Goal: Browse casually: Explore the website without a specific task or goal

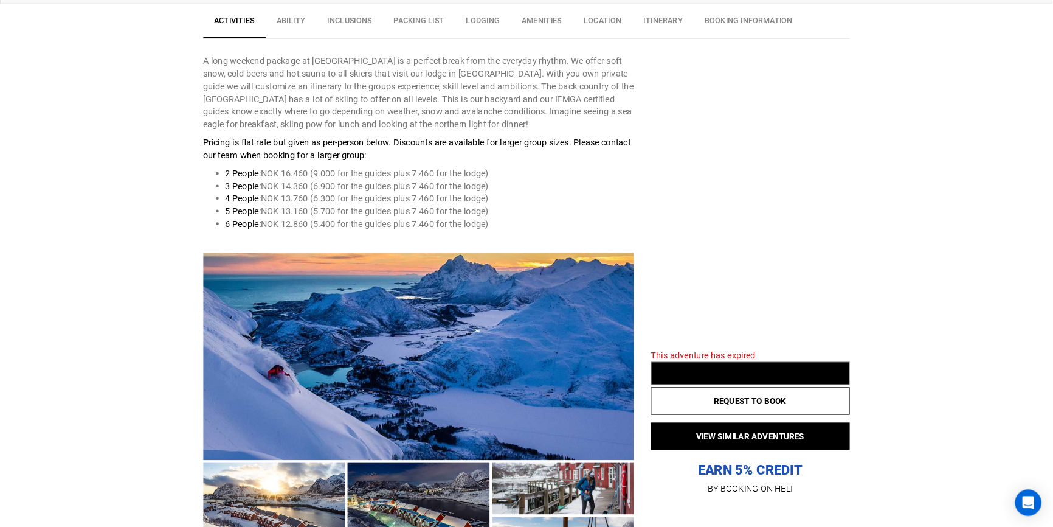
scroll to position [474, 0]
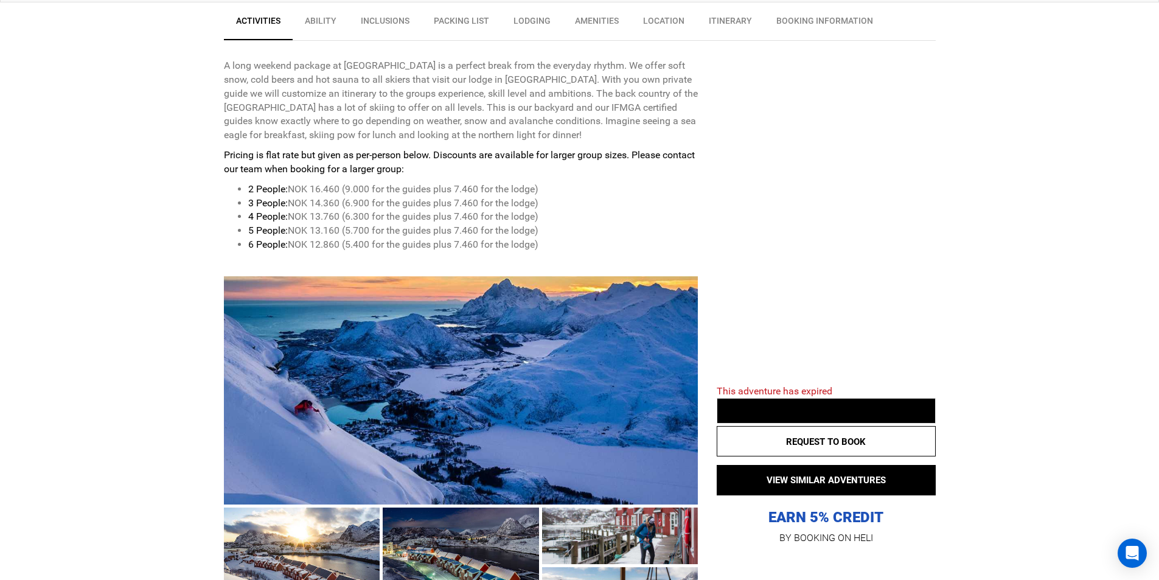
click at [417, 363] on div at bounding box center [461, 390] width 474 height 228
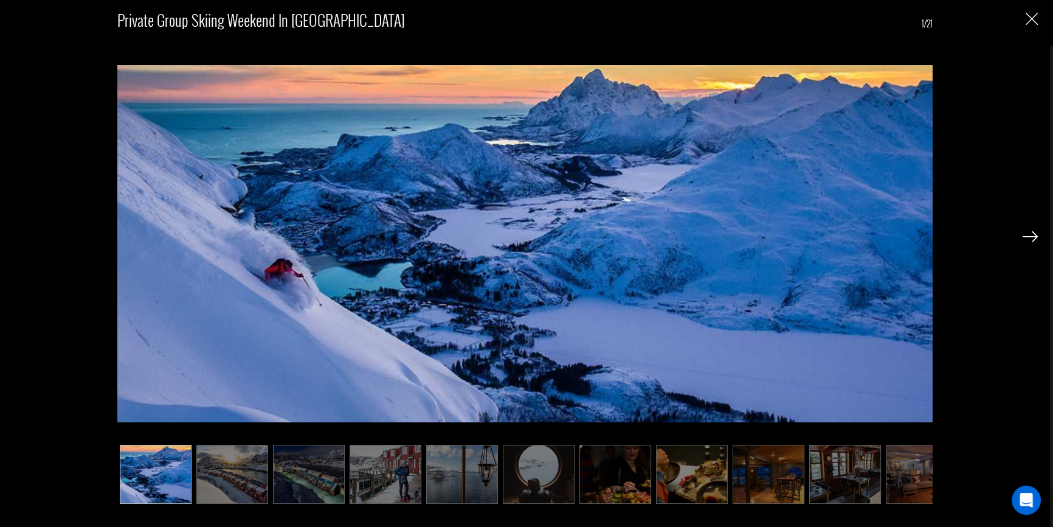
click at [238, 475] on img at bounding box center [232, 475] width 72 height 60
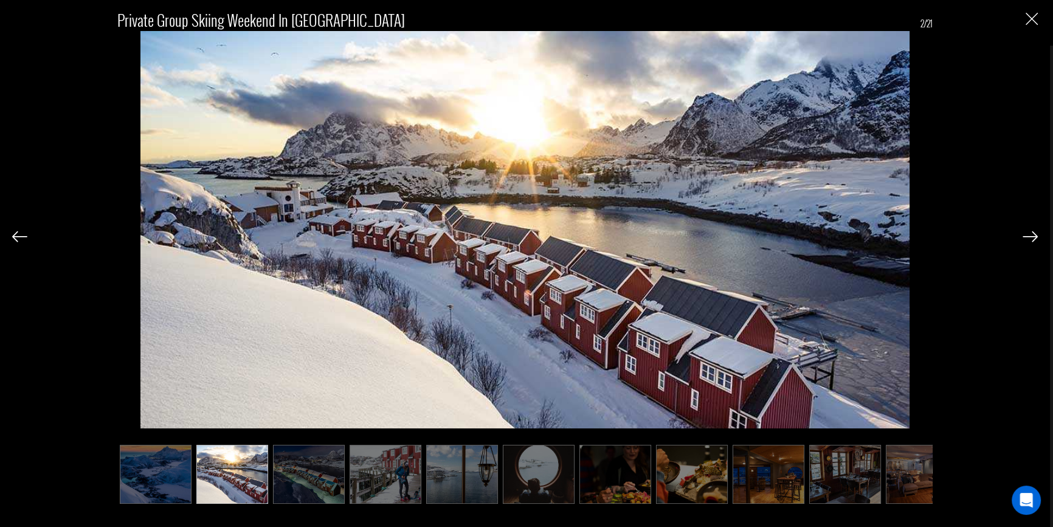
click at [320, 468] on img at bounding box center [309, 475] width 72 height 60
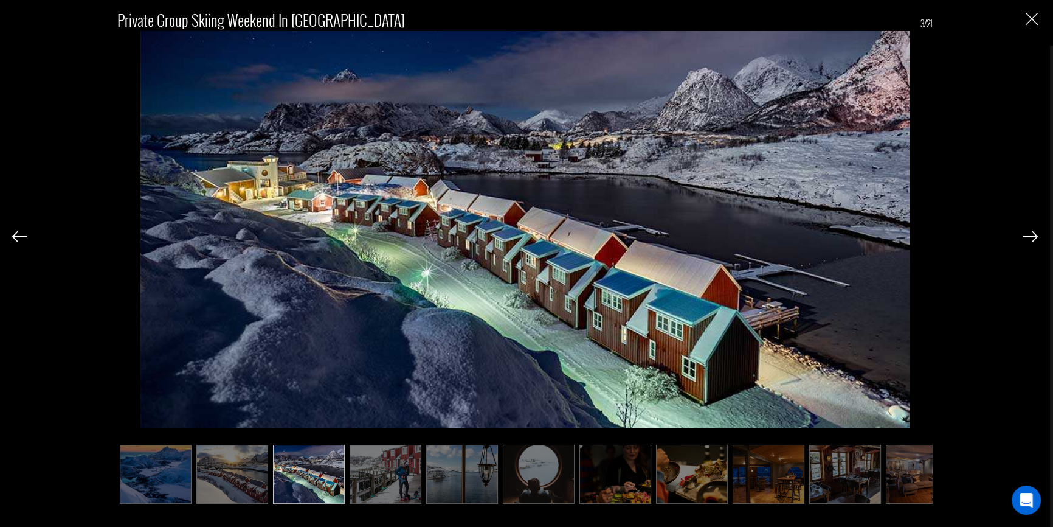
click at [384, 463] on img at bounding box center [386, 475] width 72 height 60
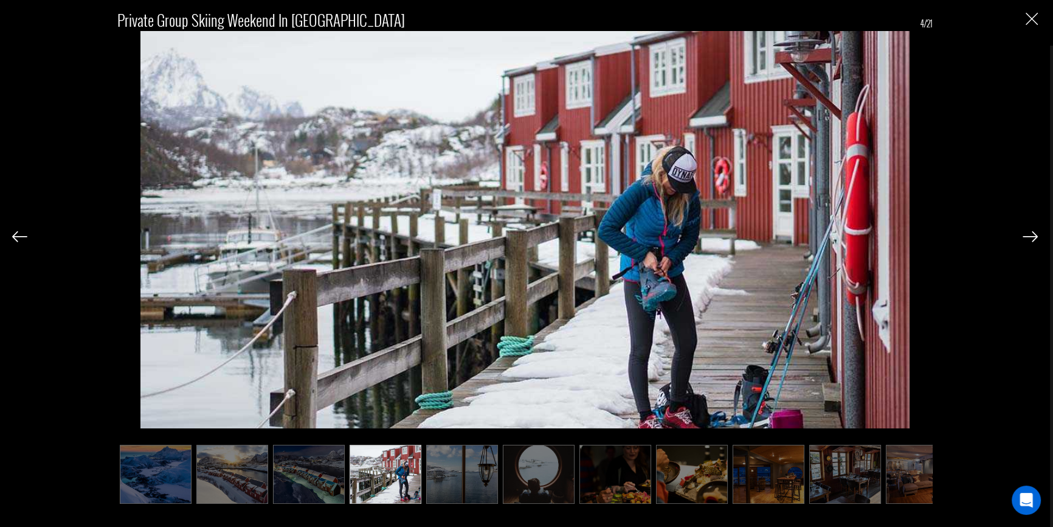
click at [454, 481] on img at bounding box center [462, 475] width 72 height 60
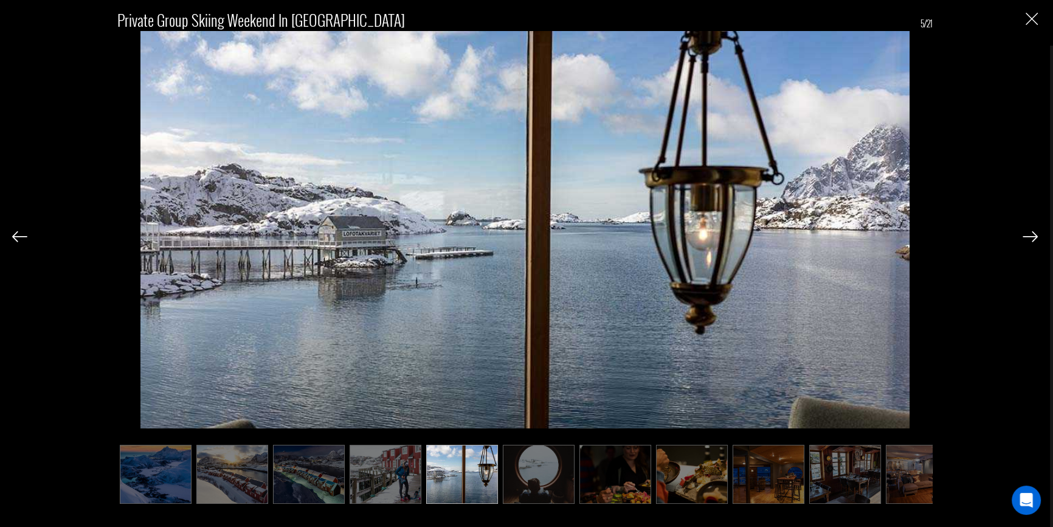
click at [522, 472] on img at bounding box center [539, 475] width 72 height 60
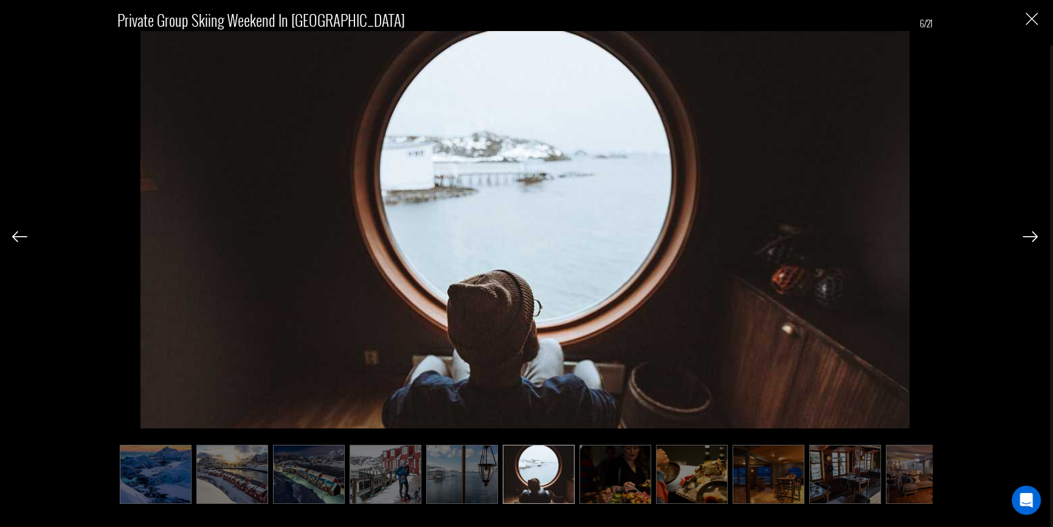
click at [568, 488] on img at bounding box center [539, 475] width 72 height 60
click at [623, 478] on img at bounding box center [616, 475] width 72 height 60
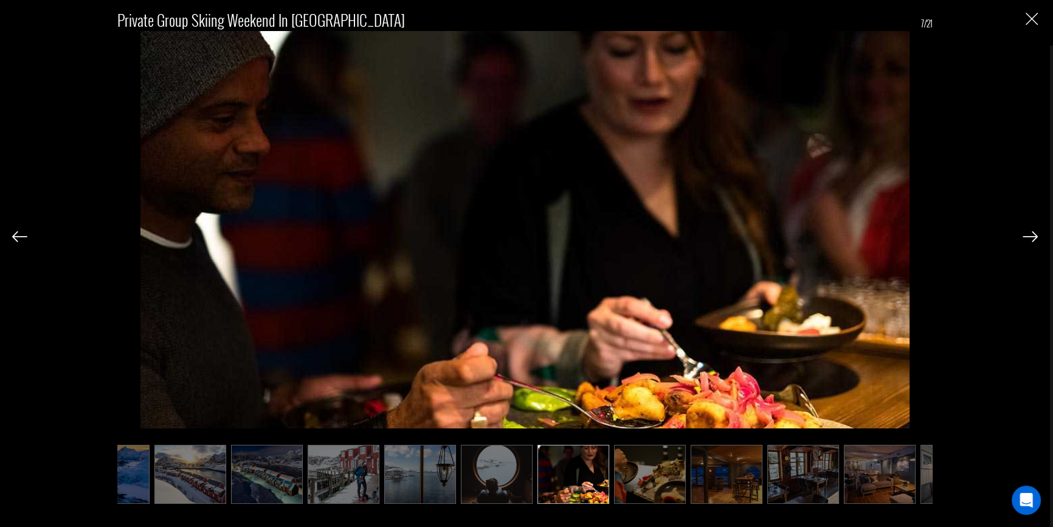
click at [699, 481] on img at bounding box center [727, 475] width 72 height 60
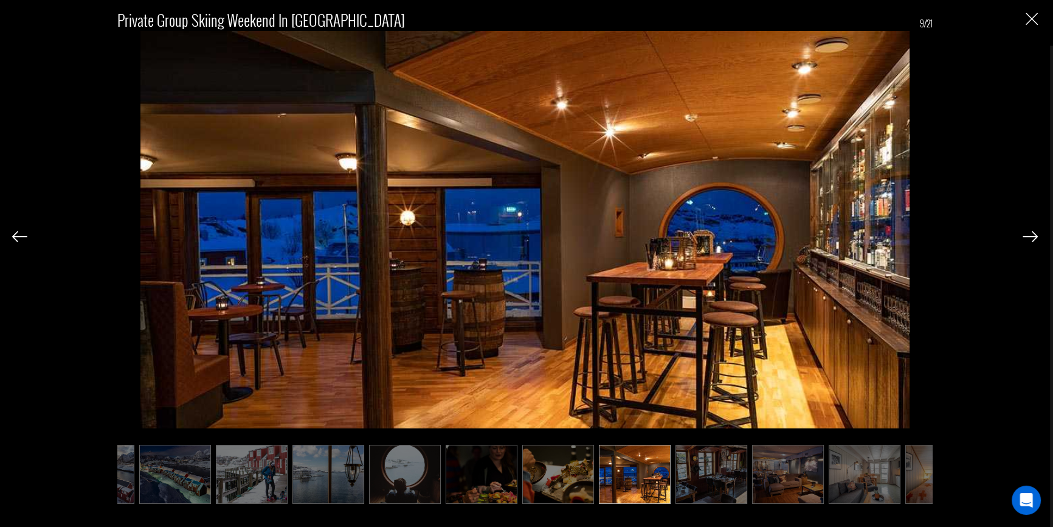
click at [758, 484] on ul at bounding box center [525, 475] width 816 height 60
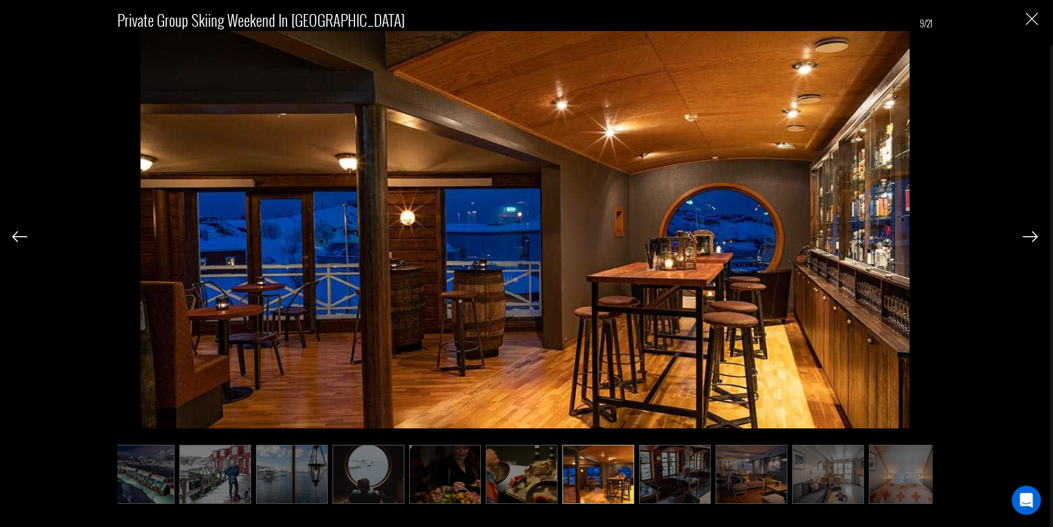
click at [768, 487] on img at bounding box center [752, 475] width 72 height 60
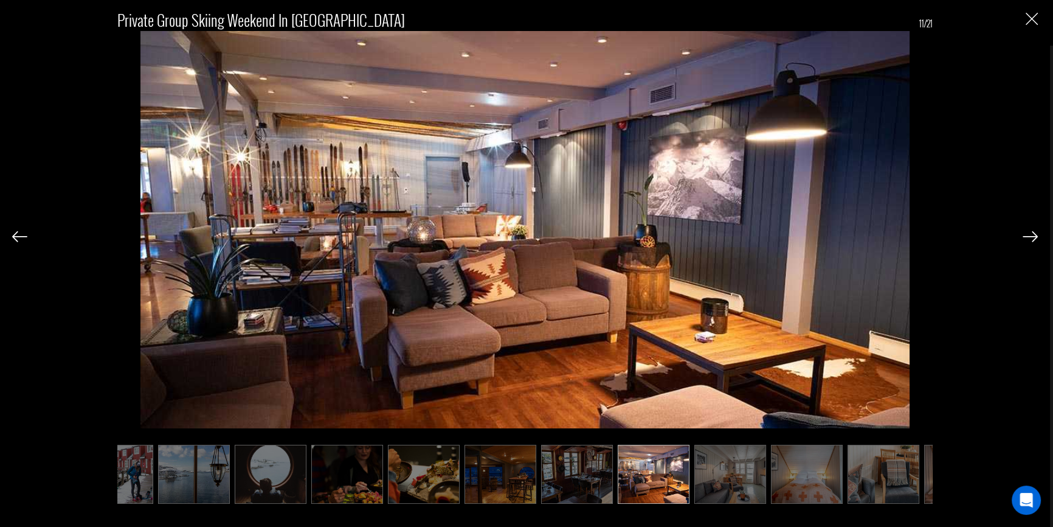
click at [804, 488] on img at bounding box center [807, 475] width 72 height 60
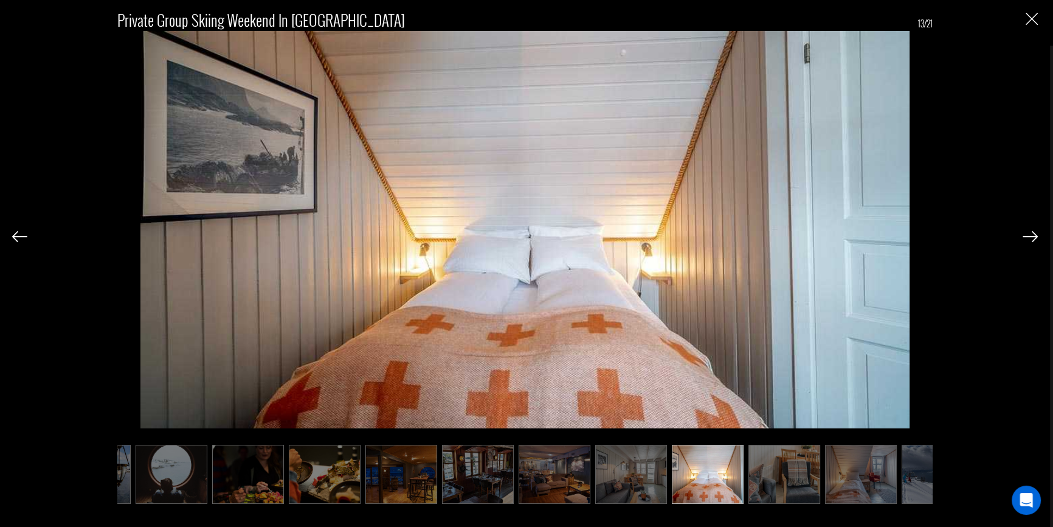
click at [842, 490] on img at bounding box center [861, 475] width 72 height 60
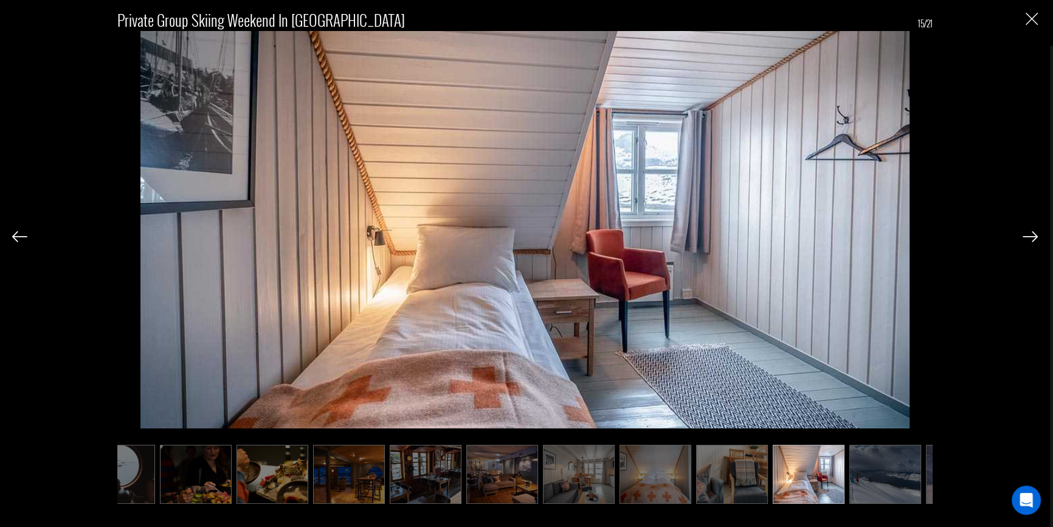
click at [845, 490] on ul at bounding box center [525, 475] width 816 height 60
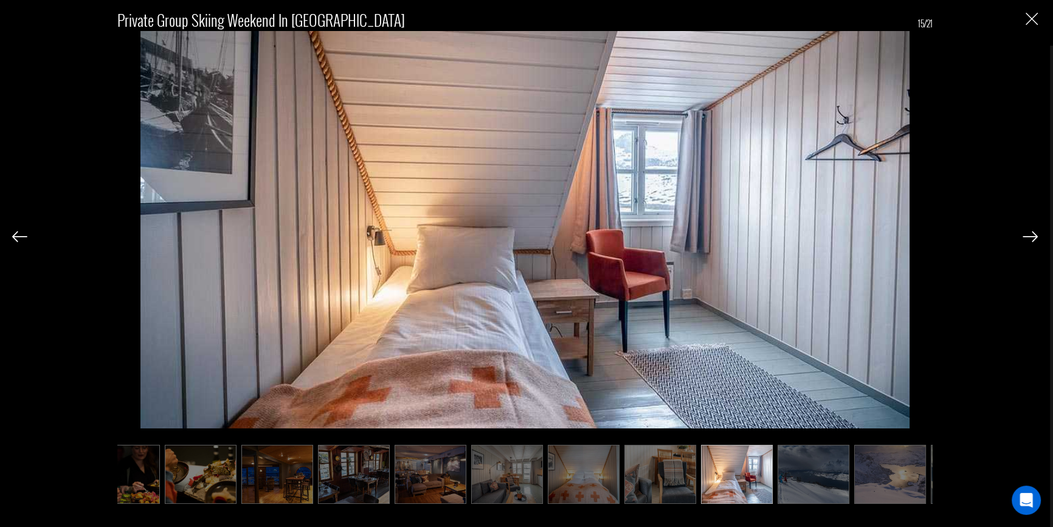
click at [845, 490] on img at bounding box center [814, 475] width 72 height 60
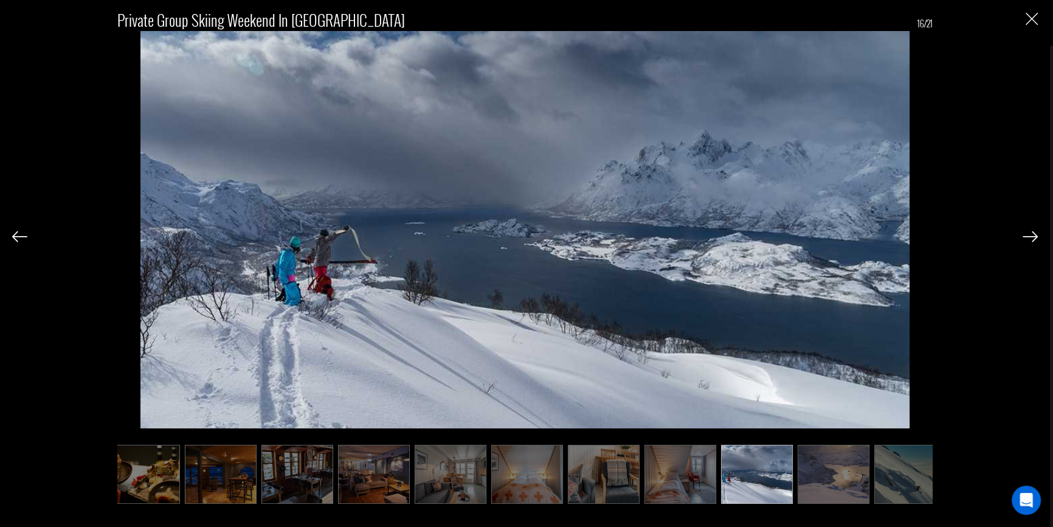
scroll to position [0, 552]
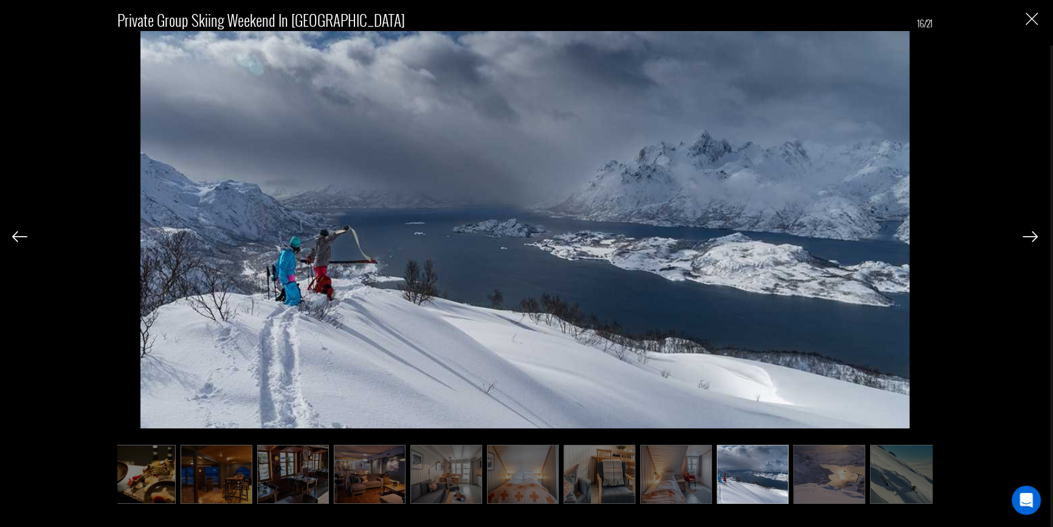
click at [845, 490] on img at bounding box center [830, 475] width 72 height 60
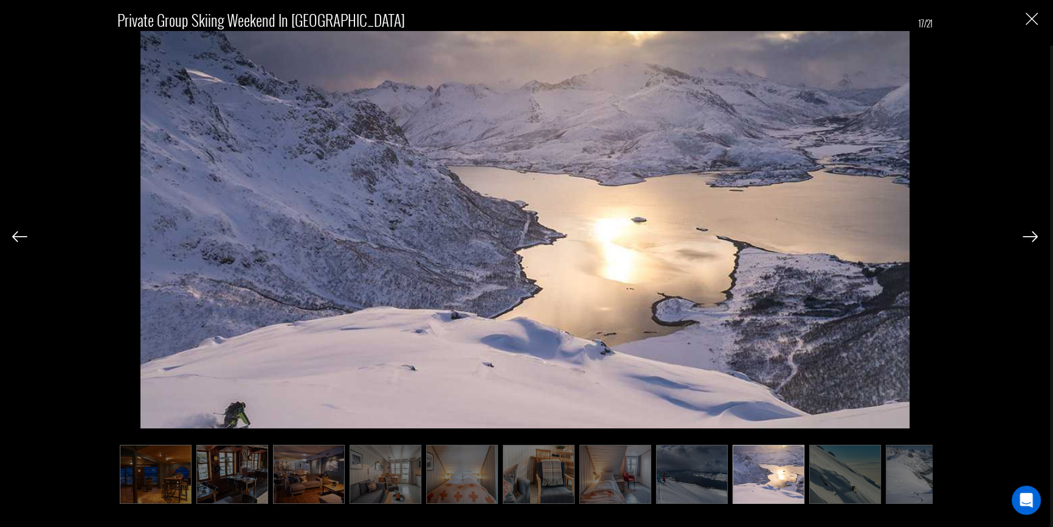
click at [845, 490] on img at bounding box center [846, 475] width 72 height 60
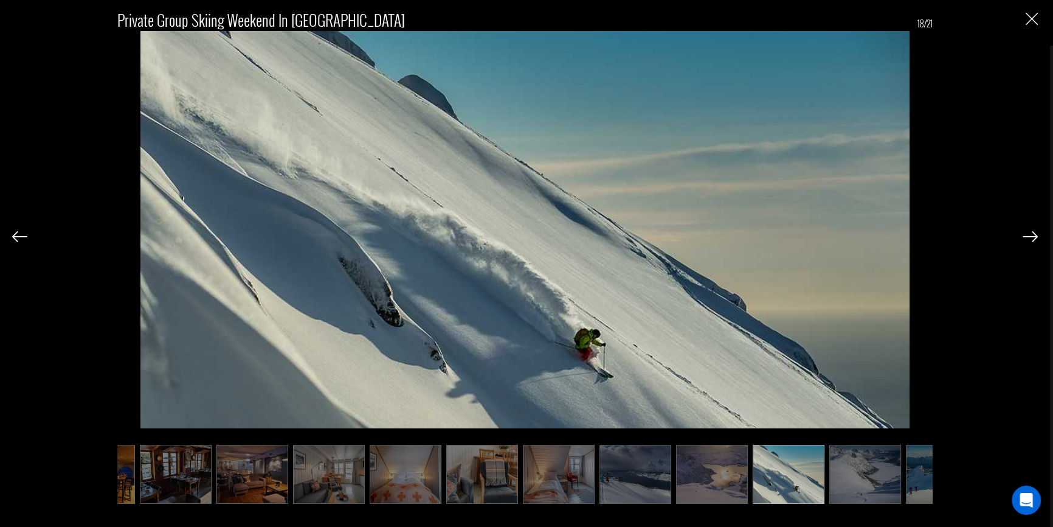
click at [845, 490] on img at bounding box center [866, 475] width 72 height 60
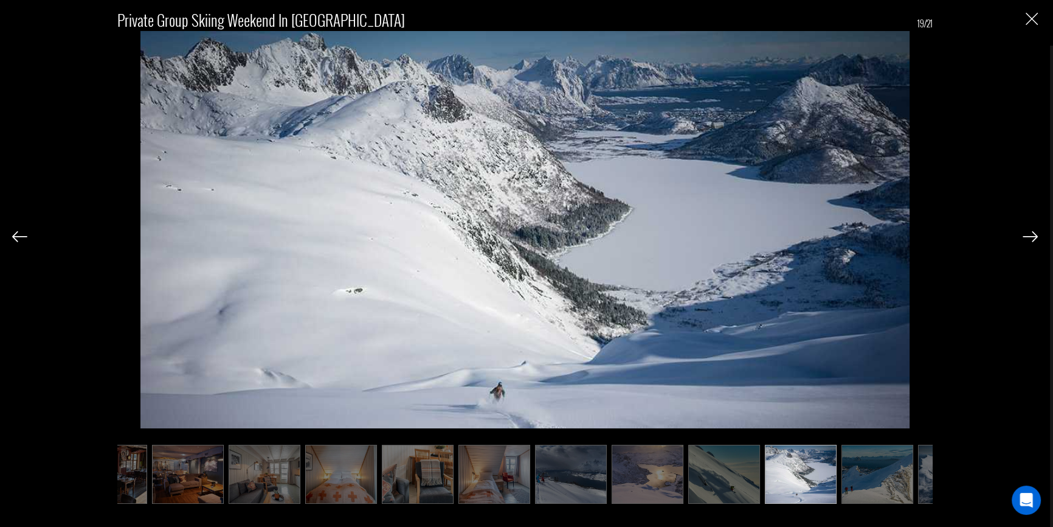
click at [741, 474] on img at bounding box center [725, 475] width 72 height 60
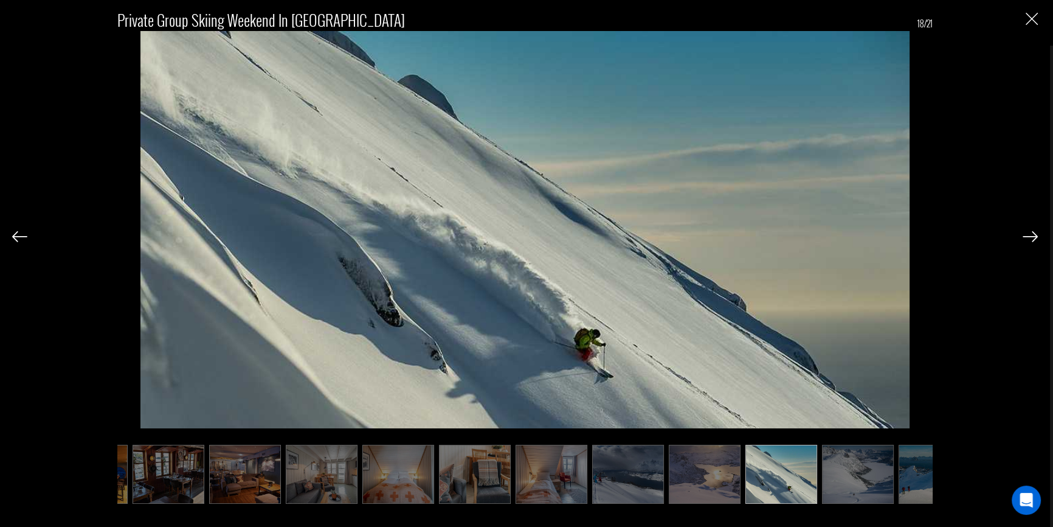
scroll to position [0, 673]
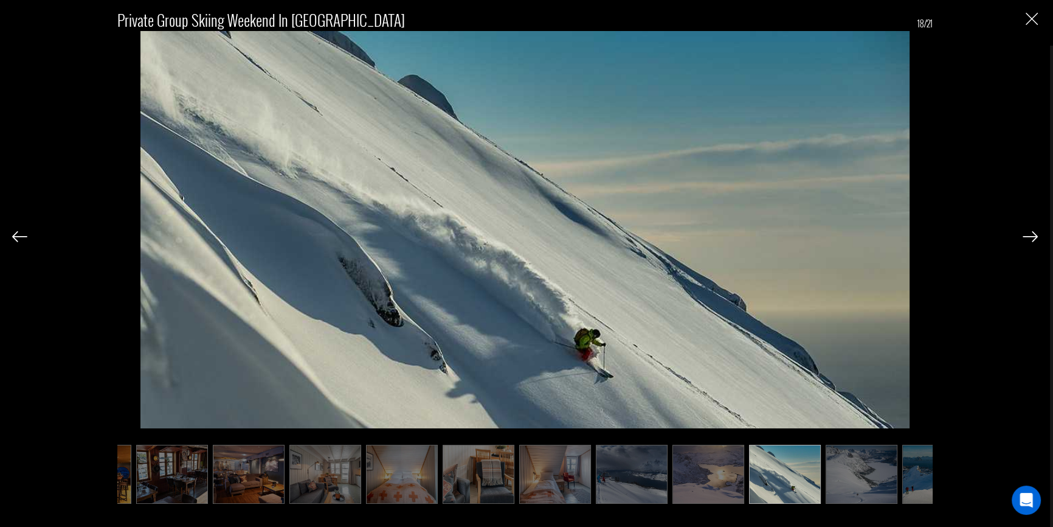
click at [844, 494] on img at bounding box center [862, 475] width 72 height 60
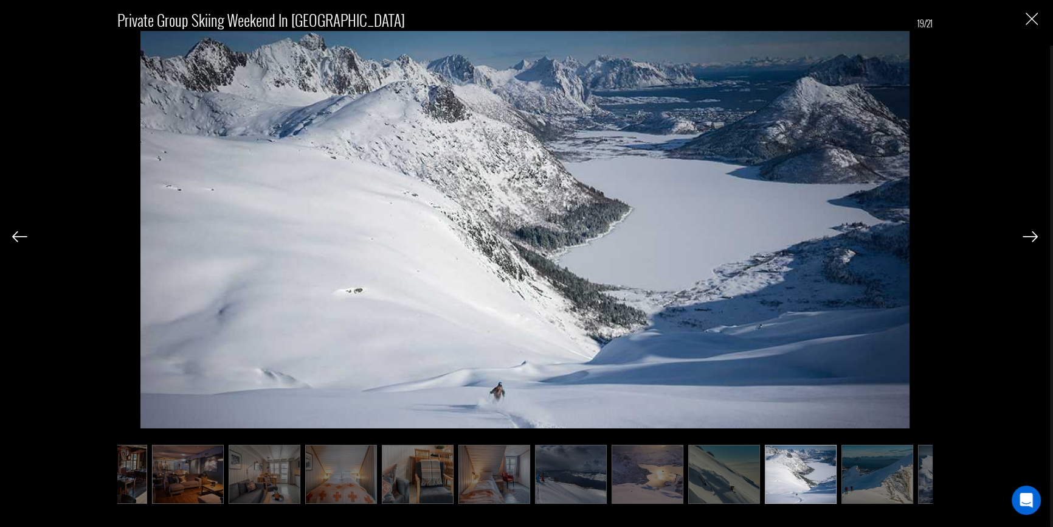
click at [858, 489] on img at bounding box center [878, 475] width 72 height 60
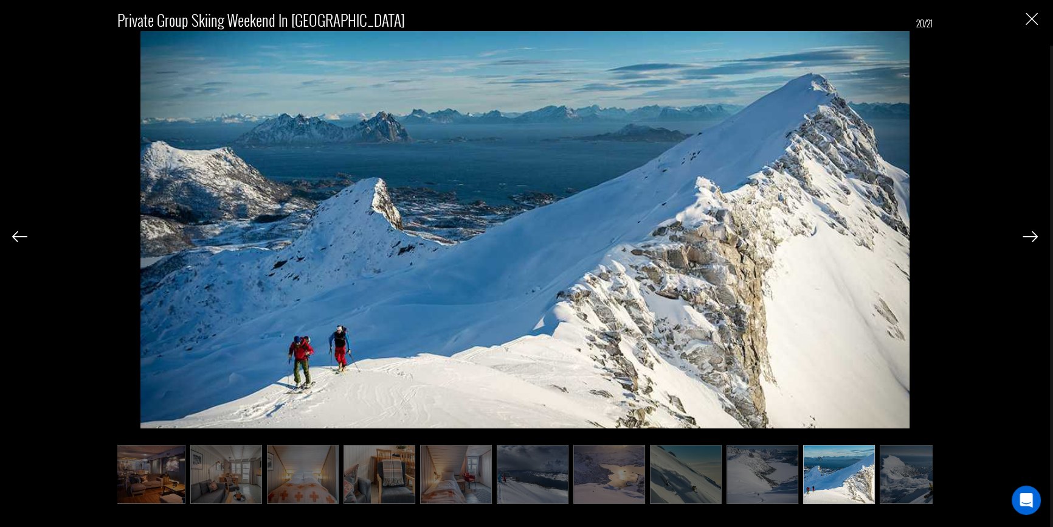
scroll to position [0, 793]
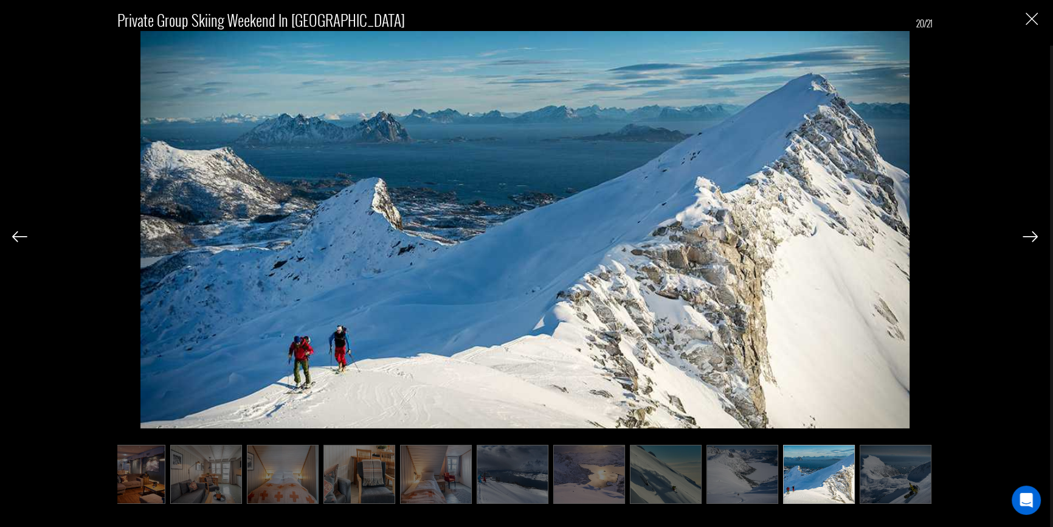
click at [857, 478] on ul at bounding box center [525, 475] width 816 height 60
click at [880, 484] on img at bounding box center [896, 475] width 72 height 60
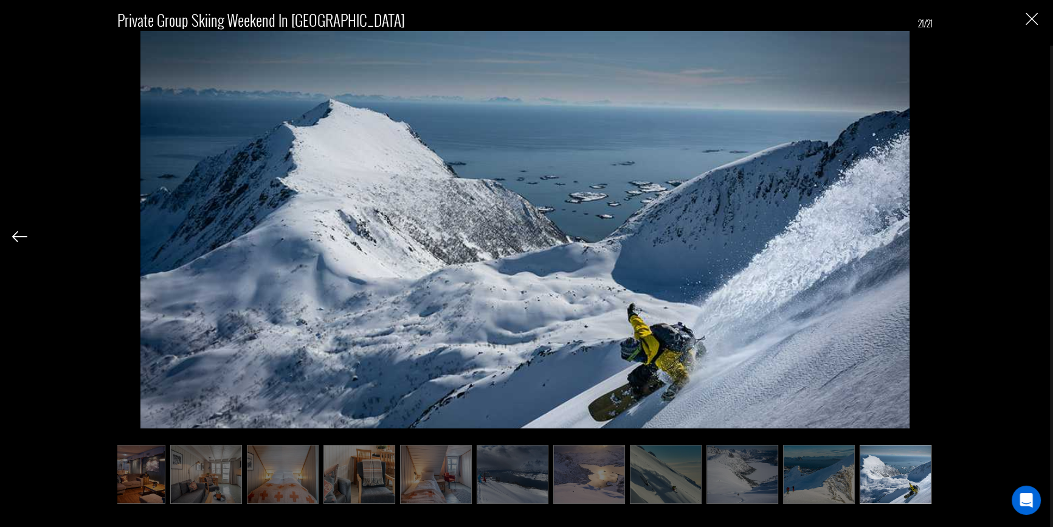
click at [816, 486] on img at bounding box center [819, 475] width 72 height 60
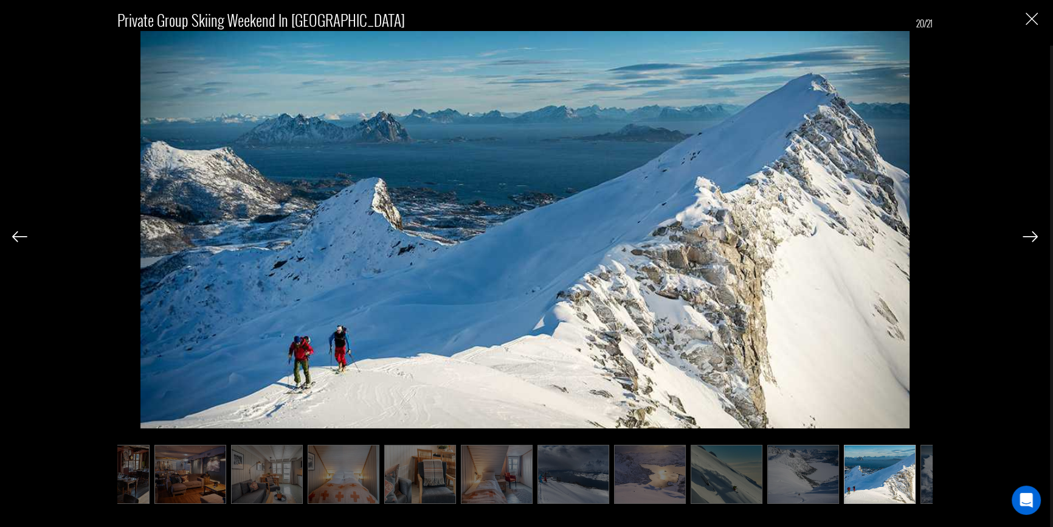
click at [793, 474] on img at bounding box center [804, 475] width 72 height 60
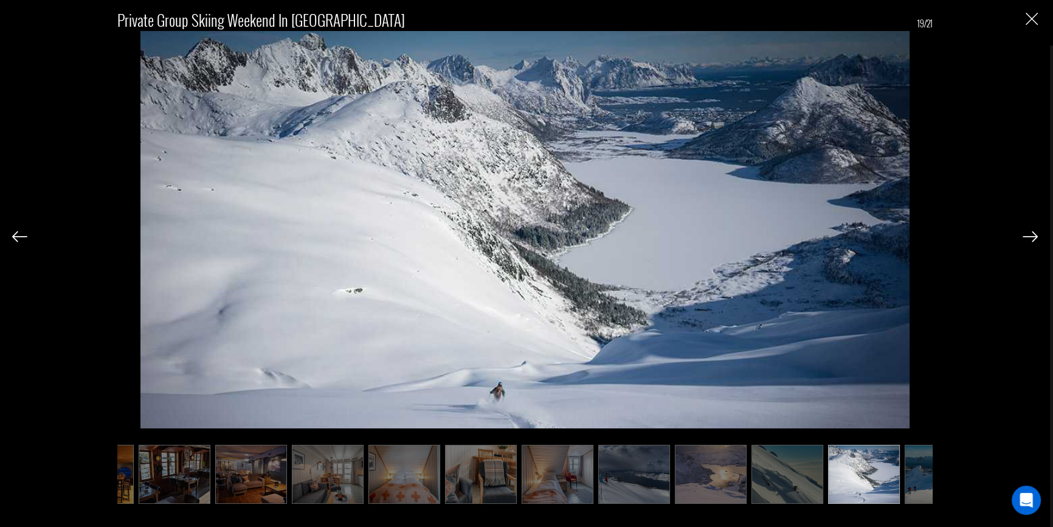
click at [793, 474] on img at bounding box center [788, 475] width 72 height 60
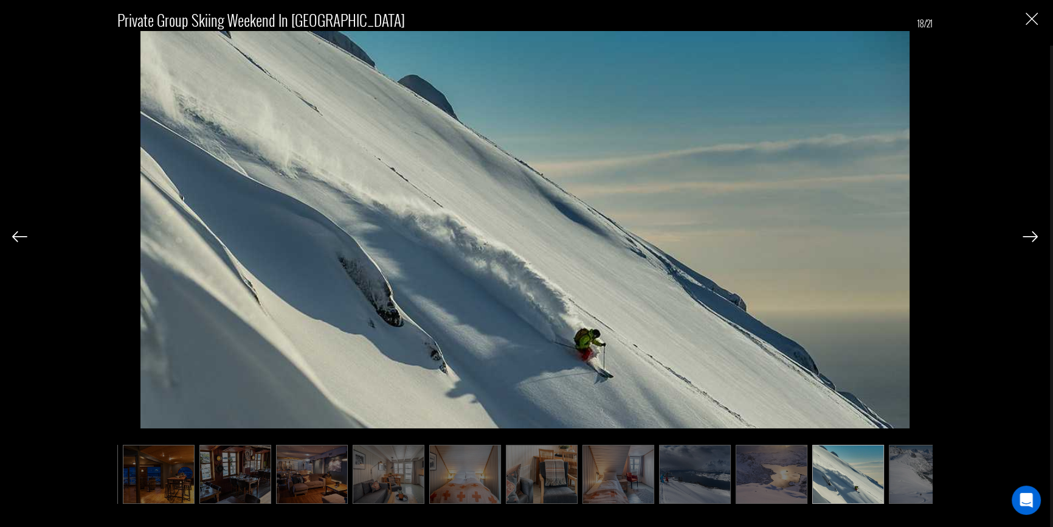
click at [890, 477] on img at bounding box center [925, 475] width 72 height 60
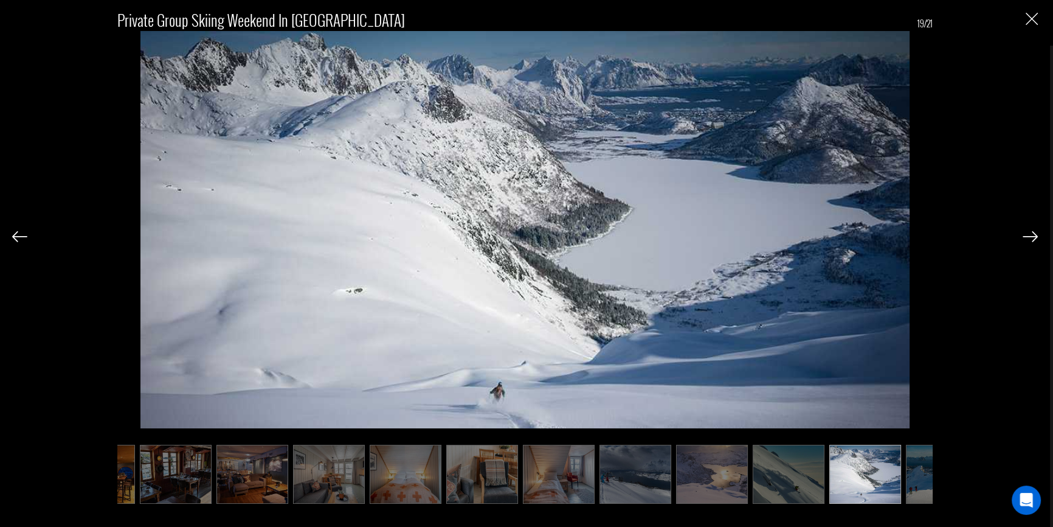
scroll to position [0, 671]
